Goal: Task Accomplishment & Management: Use online tool/utility

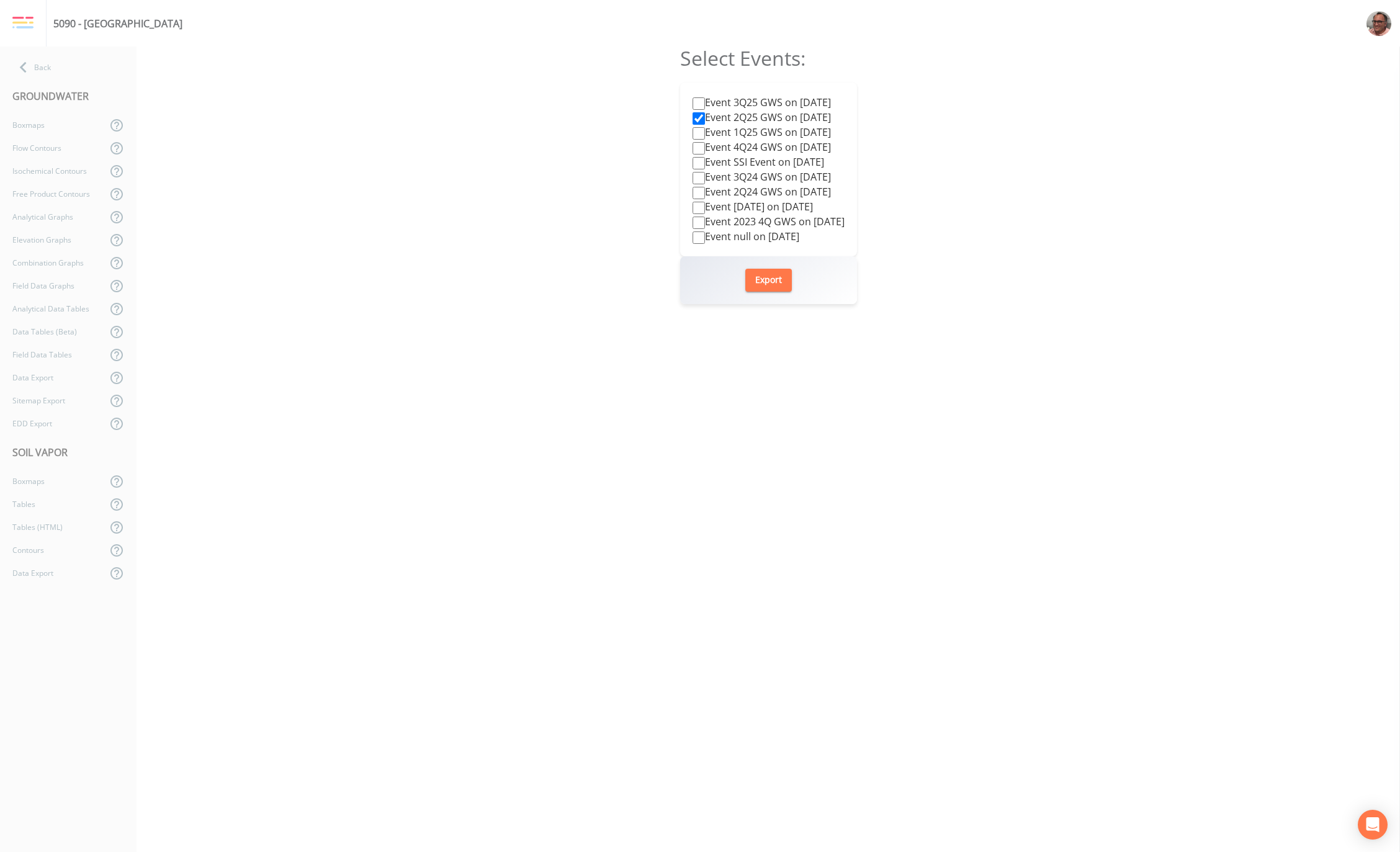
click at [693, 117] on input "Event 2Q25 GWS on [DATE]" at bounding box center [699, 119] width 12 height 12
checkbox input "false"
click at [693, 105] on input "Event 3Q25 GWS on [DATE]" at bounding box center [699, 104] width 12 height 12
checkbox input "true"
click at [761, 280] on button "Export" at bounding box center [768, 280] width 47 height 23
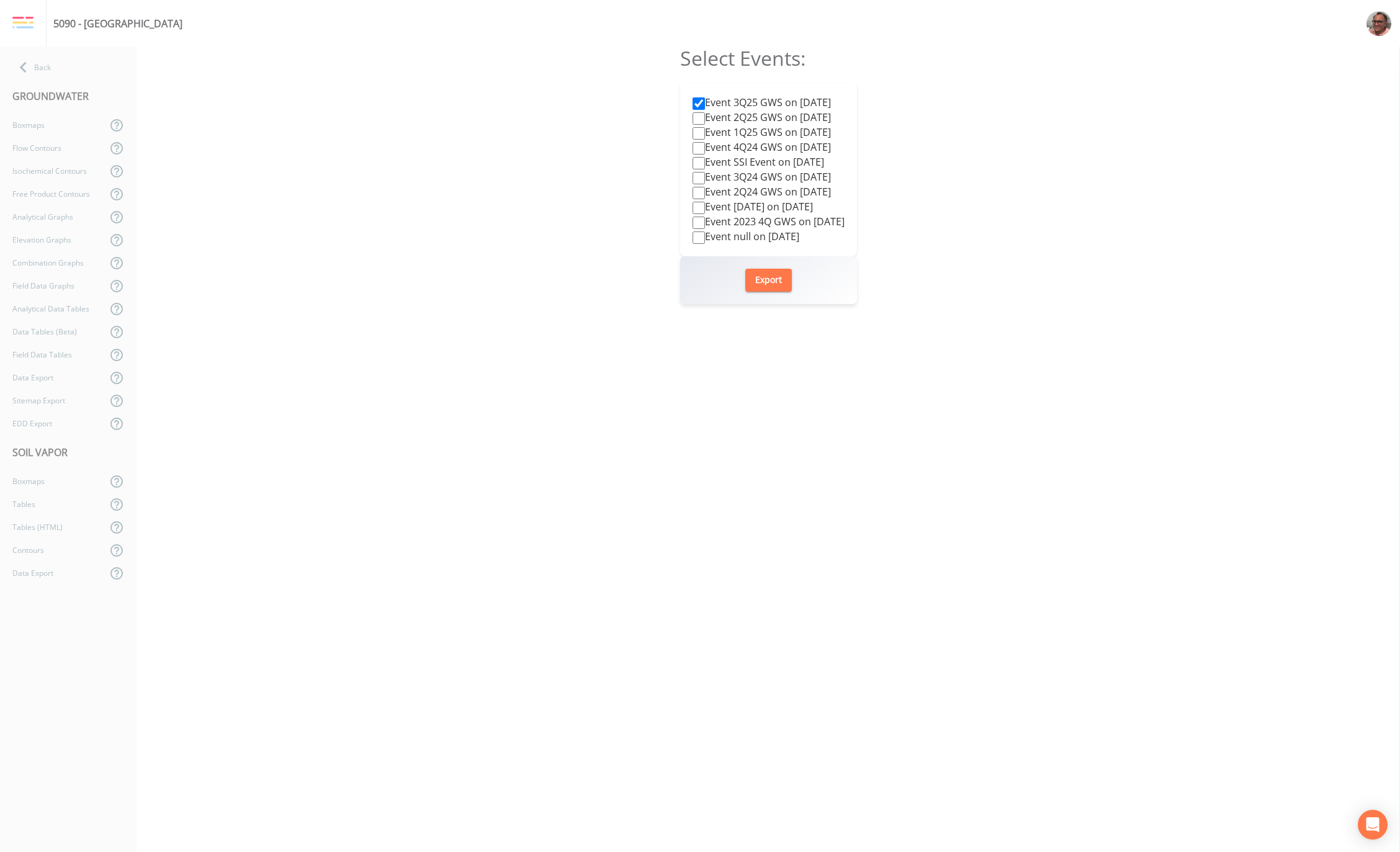
click at [693, 102] on input "Event 3Q25 GWS on [DATE]" at bounding box center [699, 104] width 12 height 12
checkbox input "false"
click at [693, 116] on input "Event 2Q25 GWS on [DATE]" at bounding box center [699, 119] width 12 height 12
checkbox input "true"
click at [771, 280] on button "Export" at bounding box center [768, 280] width 47 height 23
